Goal: Transaction & Acquisition: Purchase product/service

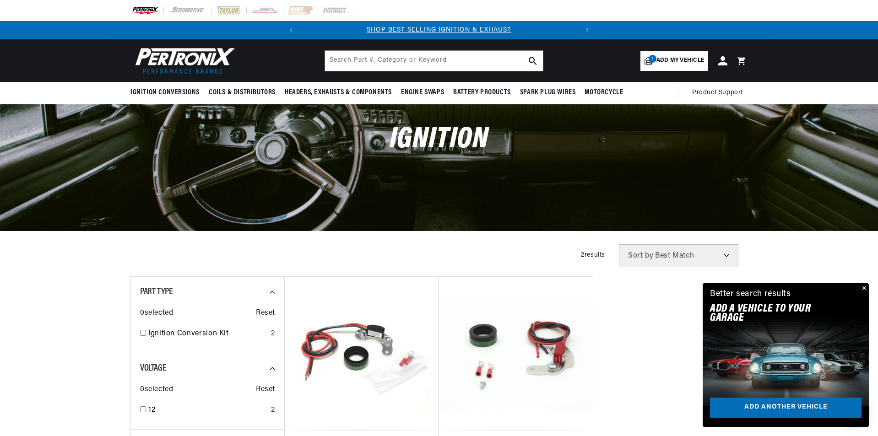
click at [693, 61] on span "Add my vehicle" at bounding box center [681, 60] width 48 height 9
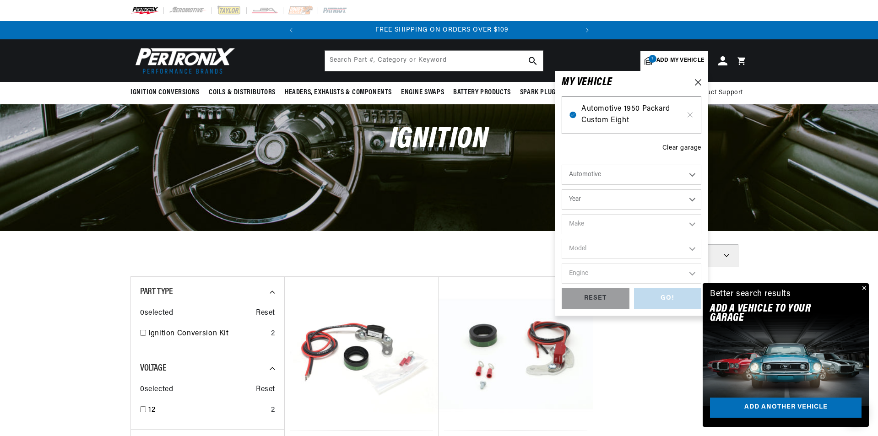
scroll to position [0, 278]
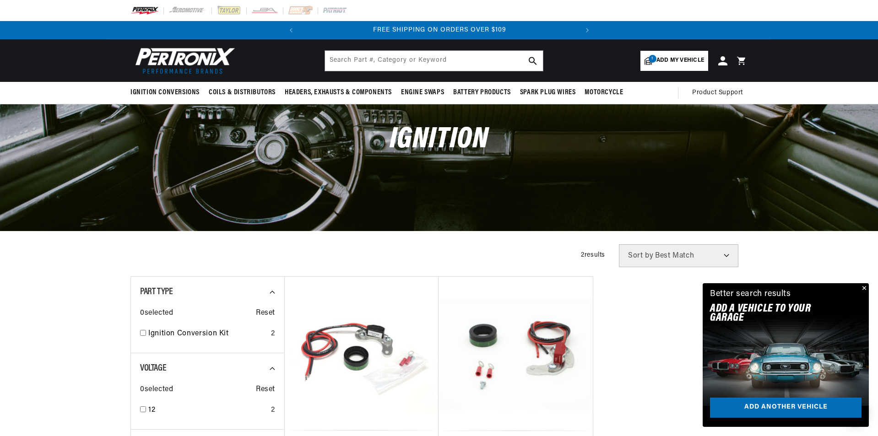
click at [778, 58] on div "Ignition Conversions Back Ignition Conversions Shop by Feature" at bounding box center [439, 60] width 878 height 43
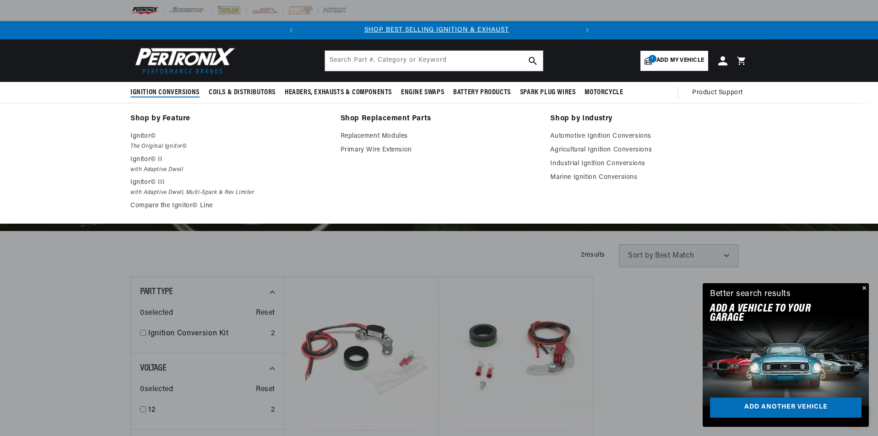
scroll to position [0, 0]
click at [173, 93] on span "Ignition Conversions" at bounding box center [165, 93] width 69 height 10
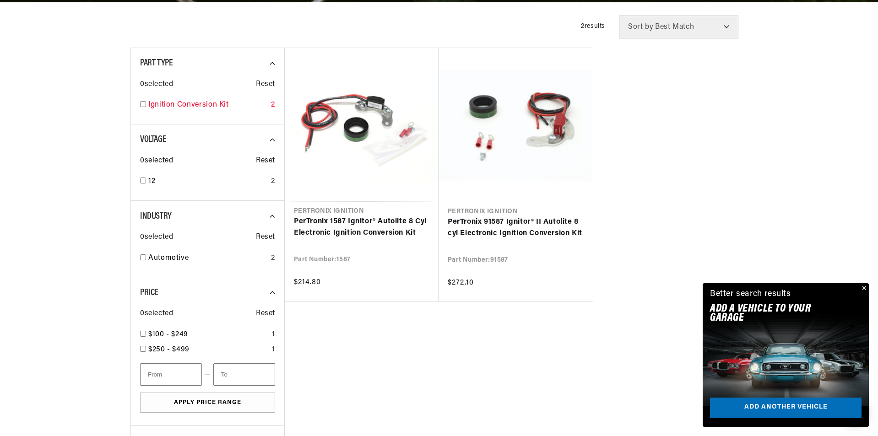
click at [141, 104] on input "checkbox" at bounding box center [143, 104] width 6 height 6
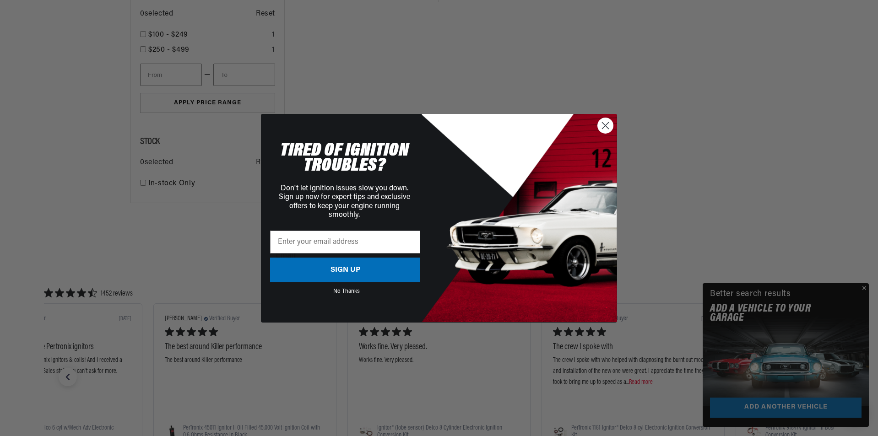
scroll to position [550, 0]
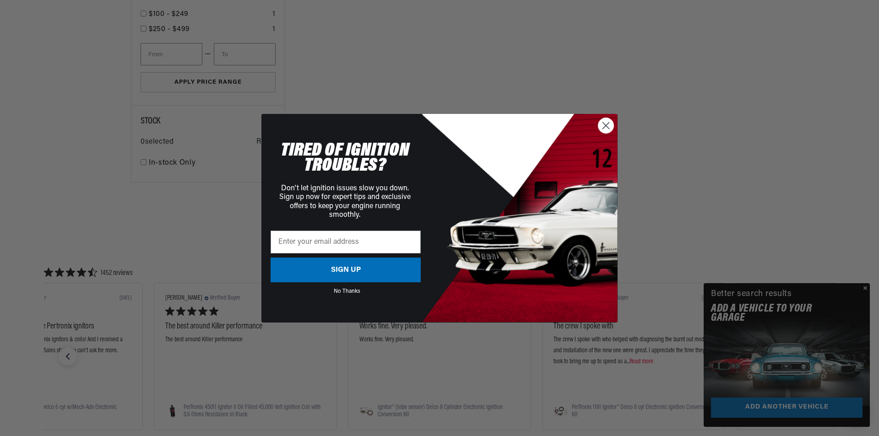
click at [605, 127] on icon "Close dialog" at bounding box center [606, 125] width 6 height 6
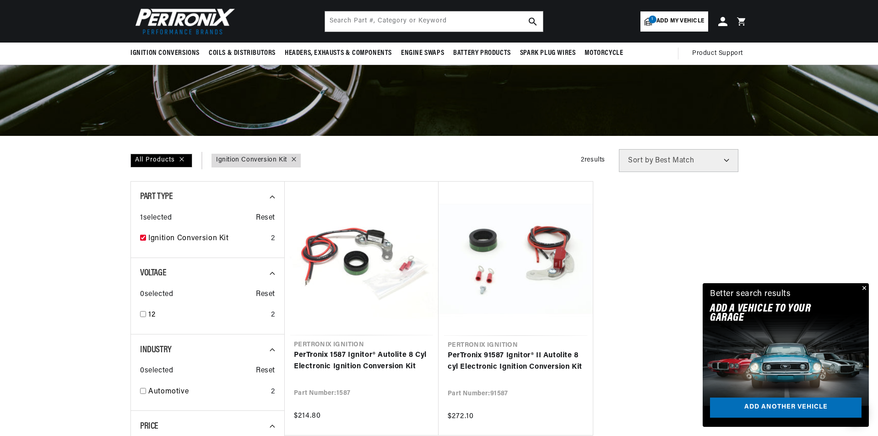
scroll to position [46, 0]
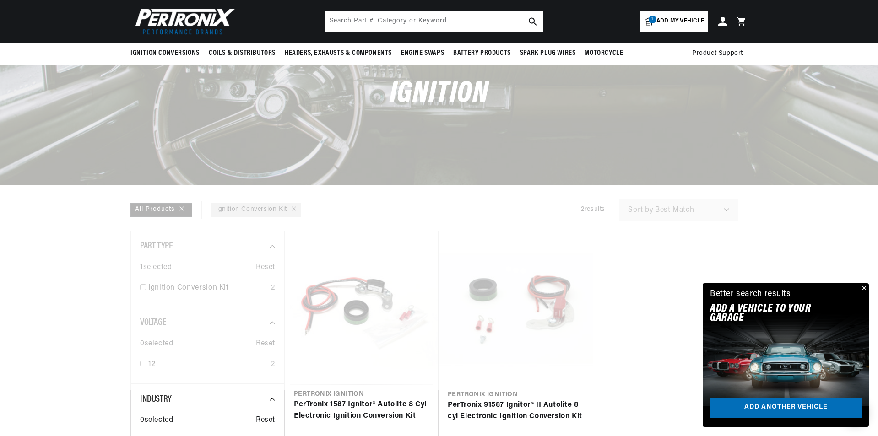
checkbox input "false"
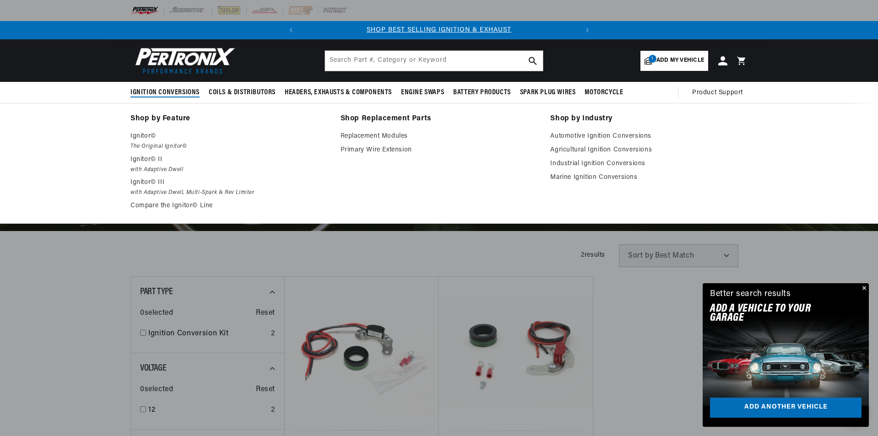
click at [171, 91] on span "Ignition Conversions" at bounding box center [165, 93] width 69 height 10
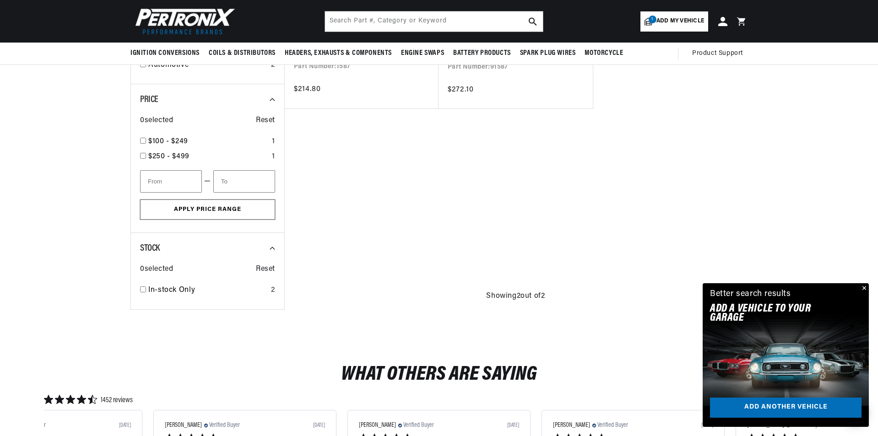
scroll to position [412, 0]
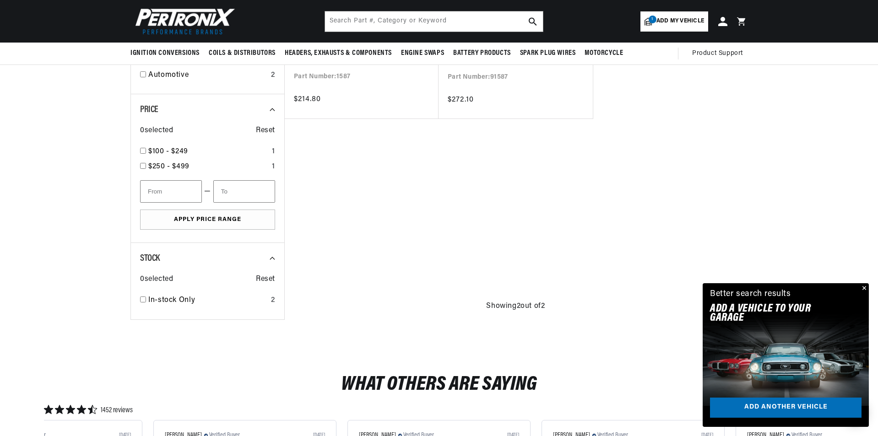
scroll to position [387, 0]
